Goal: Complete application form

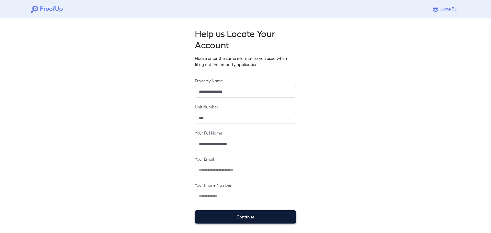
click at [243, 217] on button "Continue" at bounding box center [245, 216] width 101 height 13
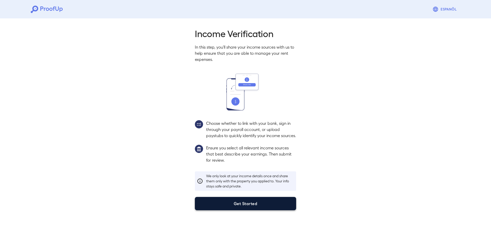
click at [255, 209] on button "Get Started" at bounding box center [245, 203] width 101 height 13
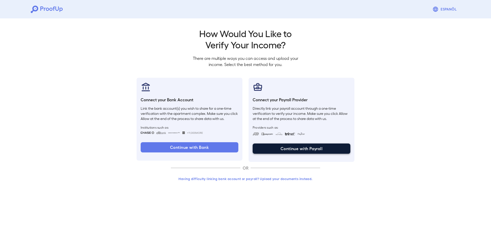
click at [314, 150] on button "Continue with Payroll" at bounding box center [302, 149] width 98 height 10
click at [243, 180] on button "Having difficulty linking bank account or payroll? Upload your documents instea…" at bounding box center [245, 178] width 149 height 9
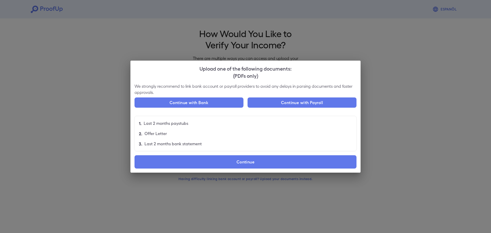
click at [468, 57] on div "Upload one of the following documents: (PDFs only) We strongly recommend to lin…" at bounding box center [245, 116] width 491 height 233
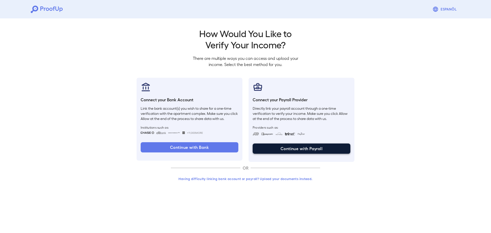
click at [312, 146] on button "Continue with Payroll" at bounding box center [302, 149] width 98 height 10
